Goal: Use online tool/utility: Utilize a website feature to perform a specific function

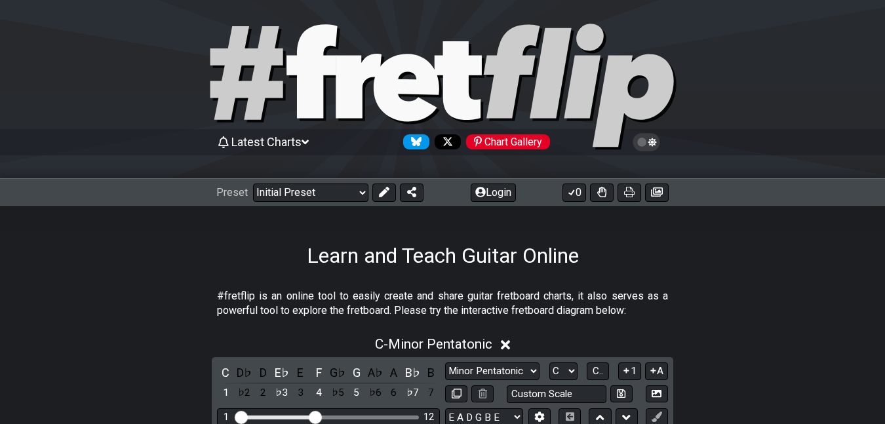
scroll to position [5, 0]
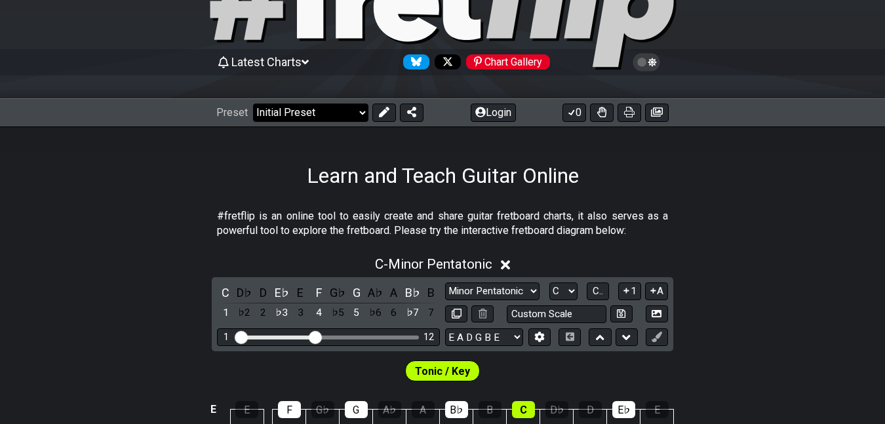
scroll to position [87, 0]
click at [336, 112] on select "Welcome to #fretflip! Initial Preset Custom Preset Minor Pentatonic Major Penta…" at bounding box center [310, 113] width 115 height 18
click at [323, 118] on select "Welcome to #fretflip! Initial Preset Custom Preset Minor Pentatonic Major Penta…" at bounding box center [310, 113] width 115 height 18
click at [259, 104] on select "Welcome to #fretflip! Initial Preset Custom Preset Minor Pentatonic Major Penta…" at bounding box center [310, 113] width 115 height 18
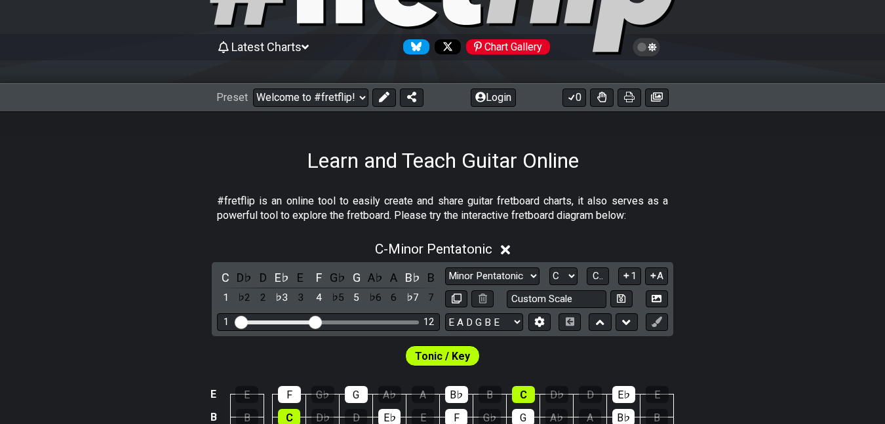
click at [325, 87] on div "Preset Welcome to #fretflip! Initial Preset Custom Preset Minor Pentatonic Majo…" at bounding box center [442, 97] width 885 height 29
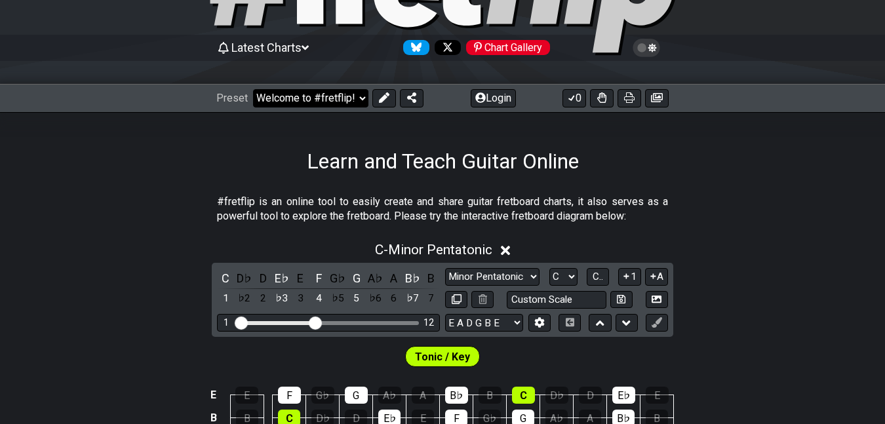
click at [325, 92] on select "Welcome to #fretflip! Initial Preset Custom Preset Minor Pentatonic Major Penta…" at bounding box center [310, 98] width 115 height 18
click at [319, 100] on select "Welcome to #fretflip! Initial Preset Custom Preset Minor Pentatonic Major Penta…" at bounding box center [310, 98] width 115 height 18
click at [259, 89] on select "Welcome to #fretflip! Initial Preset Custom Preset Minor Pentatonic Major Penta…" at bounding box center [310, 98] width 115 height 18
click at [308, 94] on select "Welcome to #fretflip! Initial Preset Custom Preset Minor Pentatonic Major Penta…" at bounding box center [310, 98] width 115 height 18
click at [259, 89] on select "Welcome to #fretflip! Initial Preset Custom Preset Minor Pentatonic Major Penta…" at bounding box center [310, 98] width 115 height 18
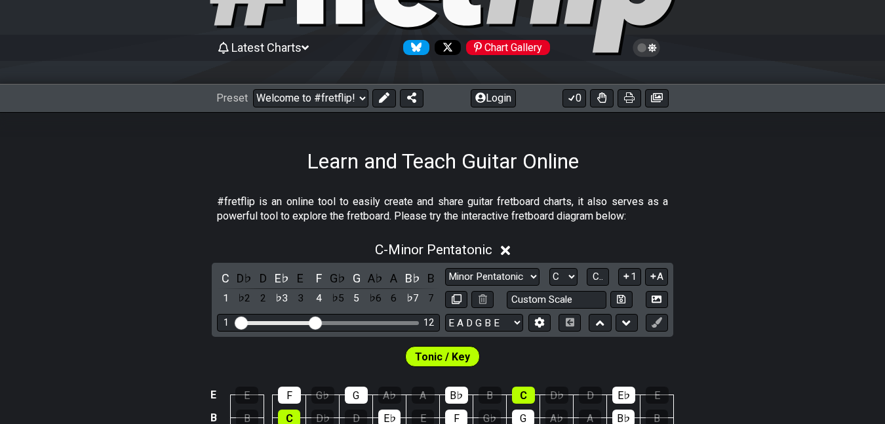
select select "/guitar-scales"
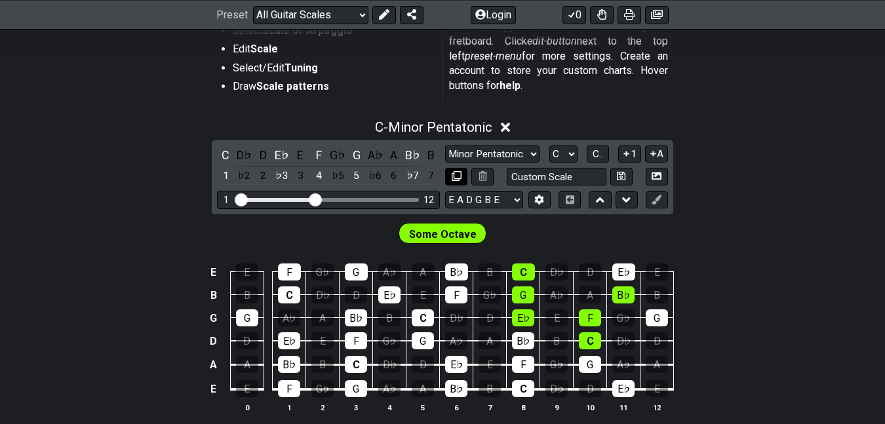
scroll to position [291, 0]
click at [495, 163] on select "Minor Pentatonic Root Minor Pentatonic Major Pentatonic Minor Blues Major Blues…" at bounding box center [492, 155] width 94 height 18
select select "Major / [PERSON_NAME]"
click at [445, 163] on select "Minor Pentatonic Root Minor Pentatonic Major Pentatonic Minor Blues Major Blues…" at bounding box center [492, 155] width 94 height 18
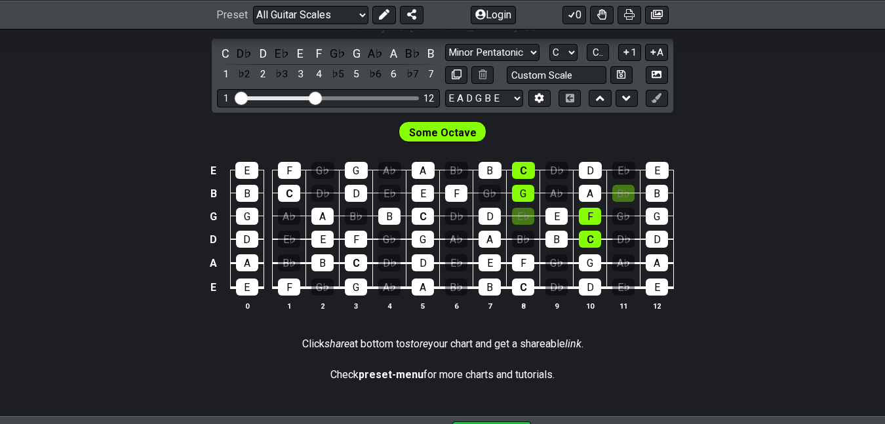
scroll to position [393, 0]
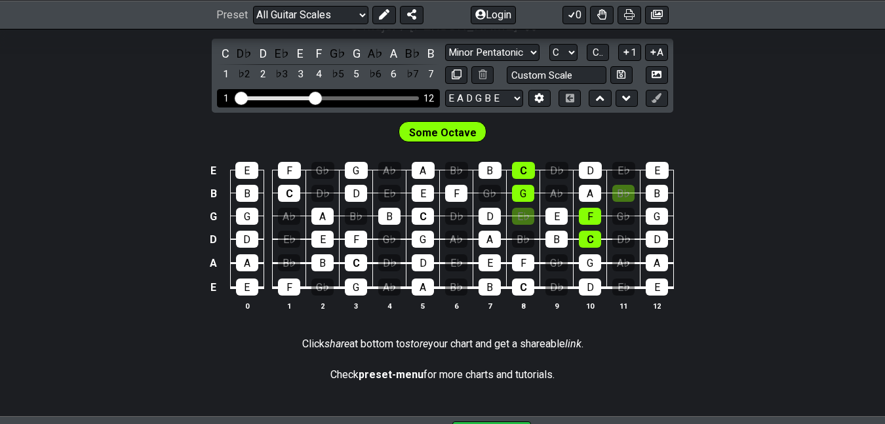
drag, startPoint x: 321, startPoint y: 155, endPoint x: 367, endPoint y: 154, distance: 45.9
click at [369, 107] on div "1 12" at bounding box center [328, 98] width 223 height 18
drag, startPoint x: 315, startPoint y: 157, endPoint x: 394, endPoint y: 154, distance: 78.7
click at [395, 97] on input "Visible fret range" at bounding box center [328, 97] width 186 height 0
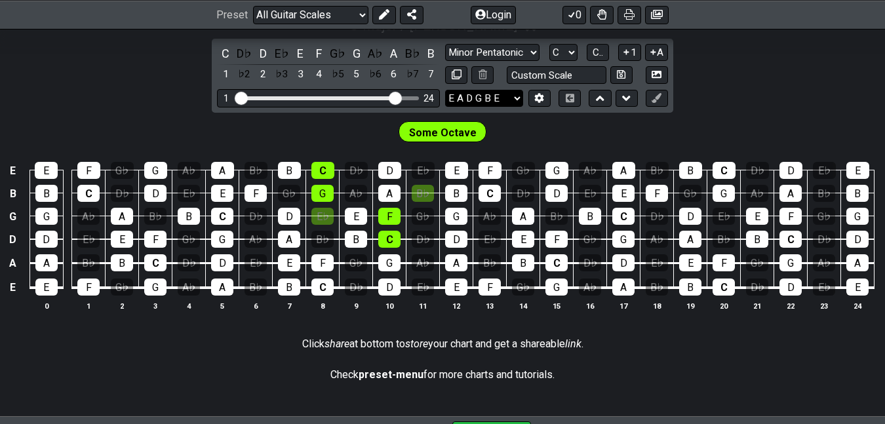
click at [471, 108] on select "E A D G B E E A D G B E E A D G B E B E A D F♯ B A D G C E A D A D G B E E♭ A♭ …" at bounding box center [484, 99] width 78 height 18
select select "A D G C F A D"
click at [445, 108] on select "E A D G B E E A D G B E E A D G B E B E A D F♯ B A D G C E A D A D G B E E♭ A♭ …" at bounding box center [484, 99] width 78 height 18
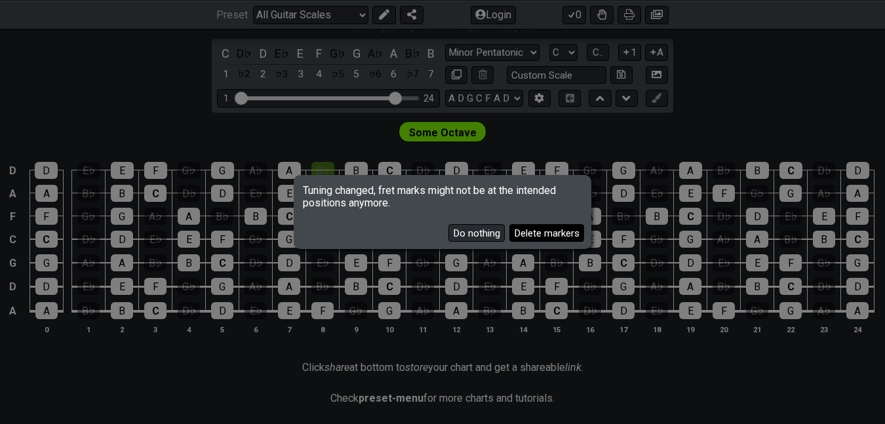
click at [510, 239] on button "Delete markers" at bounding box center [547, 233] width 75 height 18
